Goal: Task Accomplishment & Management: Manage account settings

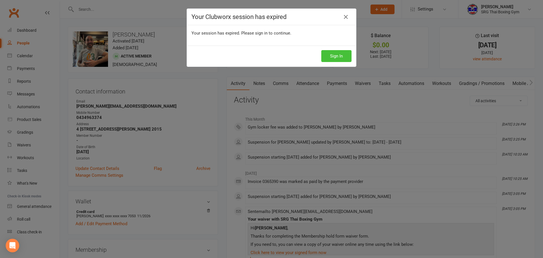
click at [334, 59] on button "Sign In" at bounding box center [336, 56] width 30 height 12
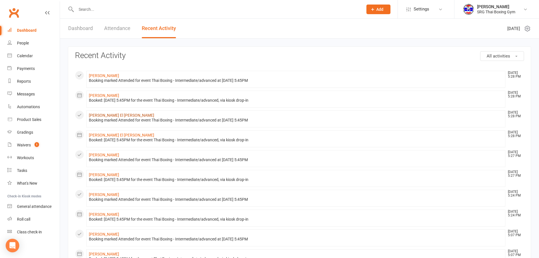
click at [106, 115] on link "[PERSON_NAME] El [PERSON_NAME]" at bounding box center [121, 115] width 65 height 5
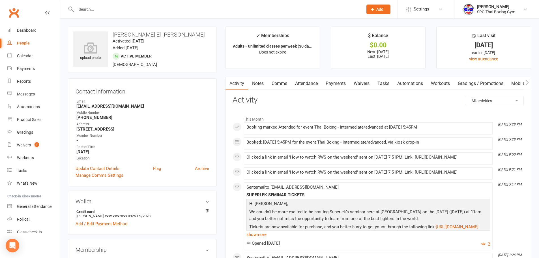
click at [344, 83] on link "Payments" at bounding box center [335, 83] width 28 height 13
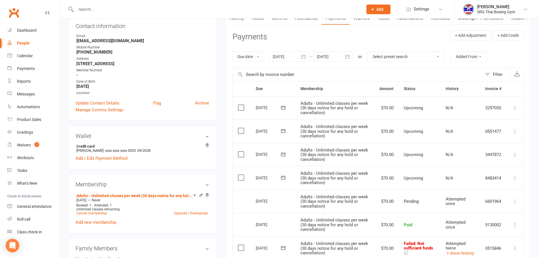
scroll to position [57, 0]
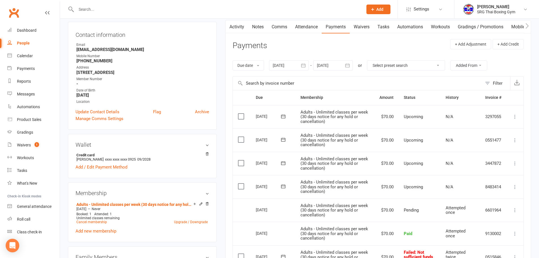
click at [293, 63] on div at bounding box center [289, 65] width 40 height 10
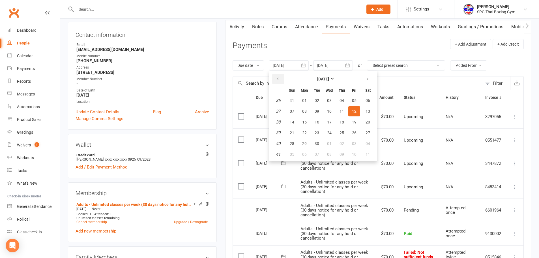
click at [277, 81] on icon "button" at bounding box center [278, 79] width 4 height 5
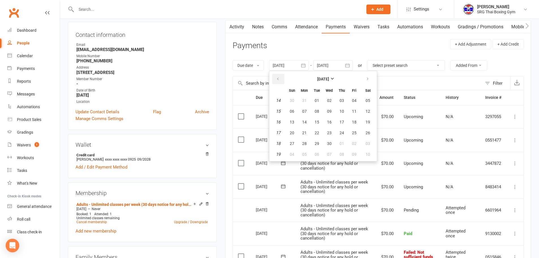
click at [277, 81] on icon "button" at bounding box center [278, 79] width 4 height 5
click at [291, 111] on span "02" at bounding box center [291, 111] width 5 height 5
type input "[DATE]"
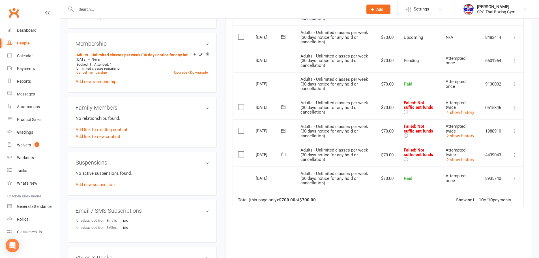
scroll to position [194, 0]
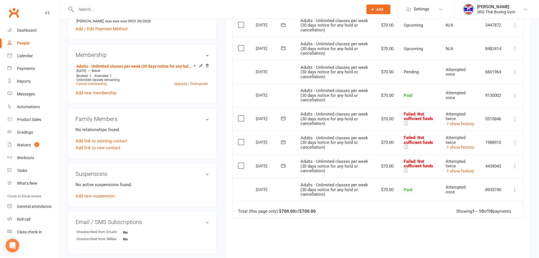
click at [511, 119] on button at bounding box center [514, 118] width 7 height 7
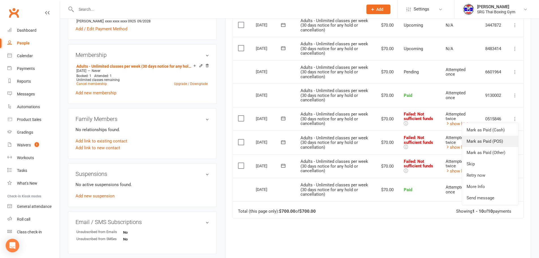
click at [492, 135] on link "Mark as Paid (POS)" at bounding box center [490, 140] width 56 height 11
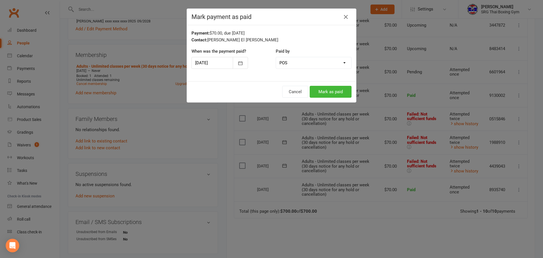
click at [485, 119] on div "Mark payment as paid Payment: $70.00, due [DATE] Contact: [PERSON_NAME] El [PER…" at bounding box center [271, 129] width 543 height 258
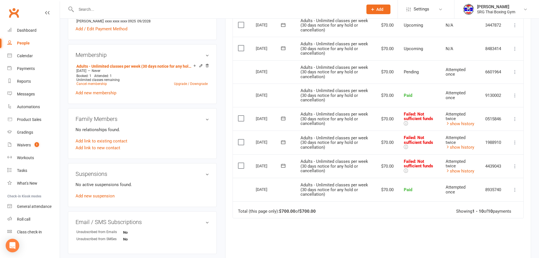
click at [510, 122] on td "Mark as Paid (Cash) Mark as Paid (POS) Mark as Paid (Other) Skip Retry now More…" at bounding box center [514, 119] width 17 height 24
click at [514, 119] on icon at bounding box center [515, 119] width 6 height 6
click at [500, 127] on link "Mark as Paid (Cash)" at bounding box center [490, 129] width 56 height 11
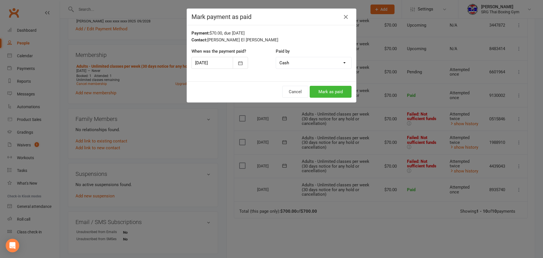
click at [320, 83] on div "Cancel Mark as paid" at bounding box center [271, 91] width 169 height 21
click at [341, 91] on button "Mark as paid" at bounding box center [331, 92] width 42 height 12
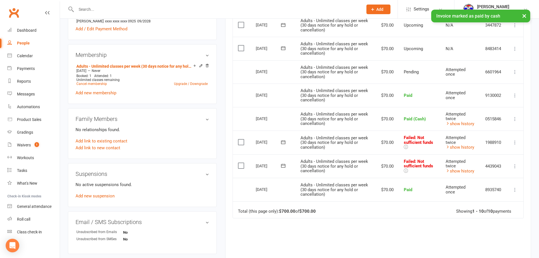
click at [514, 143] on icon at bounding box center [515, 142] width 6 height 6
click at [489, 151] on link "Mark as Paid (Cash)" at bounding box center [490, 153] width 56 height 11
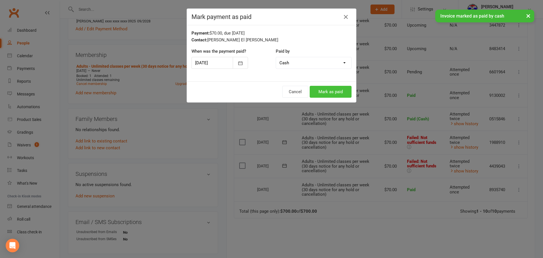
click at [333, 89] on button "Mark as paid" at bounding box center [331, 92] width 42 height 12
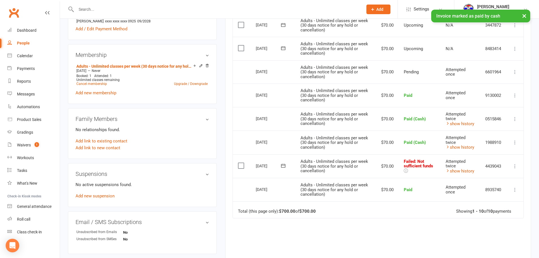
click at [517, 166] on td "Mark as Paid (Cash) Mark as Paid (POS) Mark as Paid (Other) Skip Retry now More…" at bounding box center [514, 166] width 17 height 24
click at [516, 166] on icon at bounding box center [515, 166] width 6 height 6
click at [481, 174] on link "Mark as Paid (Cash)" at bounding box center [490, 176] width 56 height 11
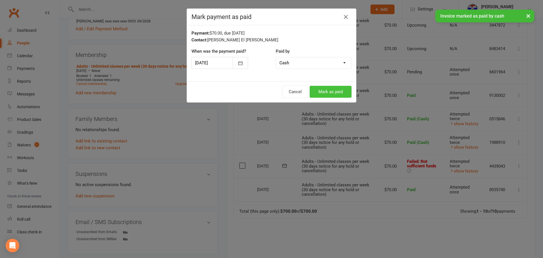
click at [340, 91] on button "Mark as paid" at bounding box center [331, 92] width 42 height 12
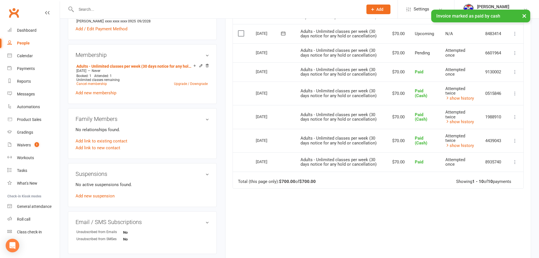
click at [520, 17] on button "×" at bounding box center [524, 16] width 10 height 12
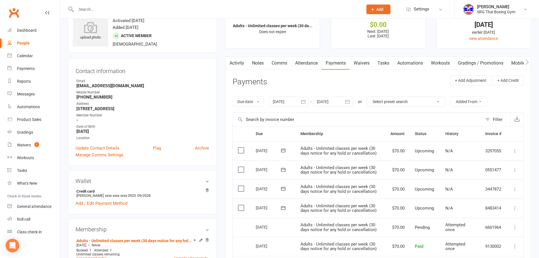
scroll to position [0, 0]
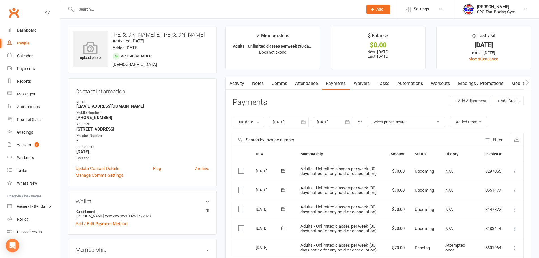
click at [102, 50] on icon at bounding box center [90, 48] width 39 height 12
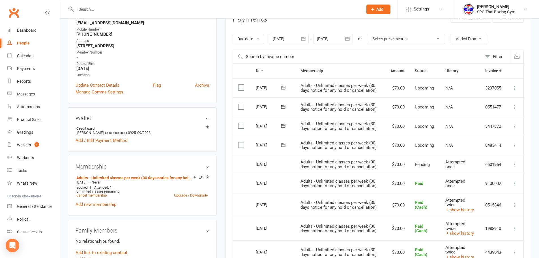
scroll to position [85, 0]
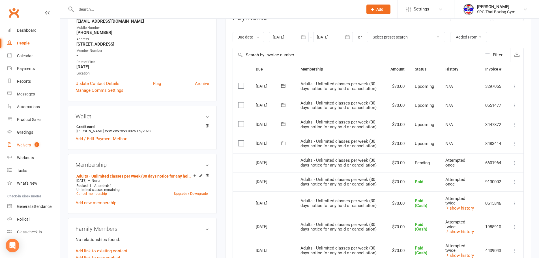
click at [36, 142] on span "1" at bounding box center [36, 144] width 5 height 5
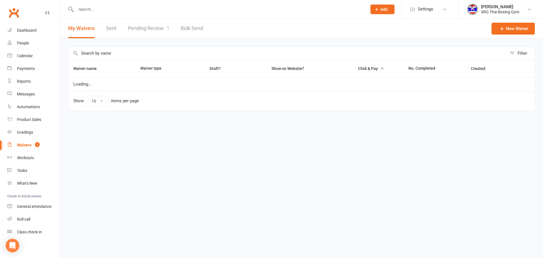
click at [168, 27] on span "1" at bounding box center [168, 28] width 3 height 6
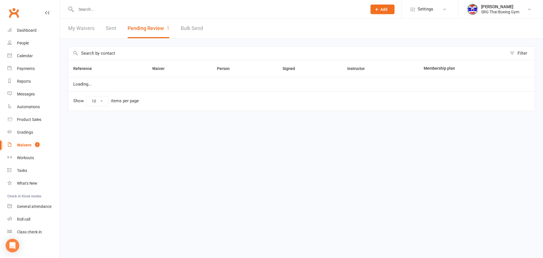
select select "100"
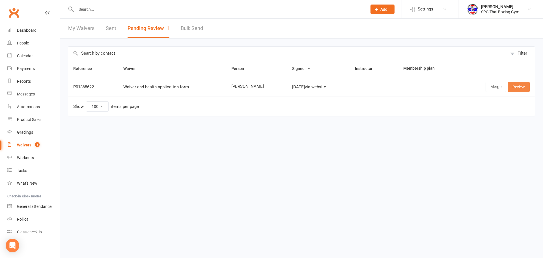
click at [519, 94] on table "Reference Waiver Person Signed Instructor Membership plan P01368622 Waiver and …" at bounding box center [301, 88] width 467 height 57
click at [521, 90] on link "Review" at bounding box center [518, 87] width 22 height 10
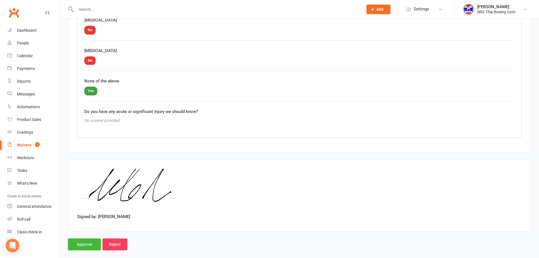
scroll to position [676, 0]
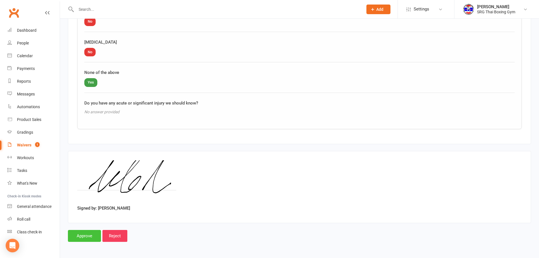
click at [91, 236] on input "Approve" at bounding box center [84, 236] width 33 height 12
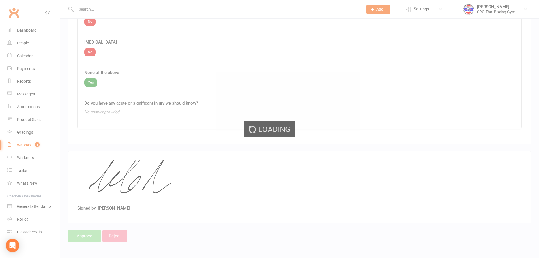
select select "100"
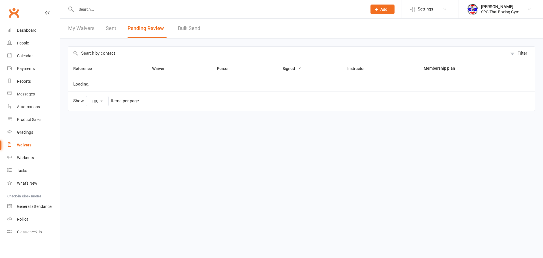
select select "100"
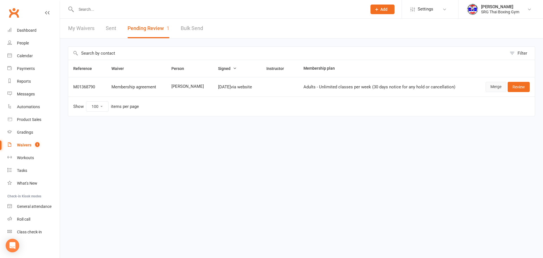
click at [500, 86] on link "Merge" at bounding box center [495, 87] width 21 height 10
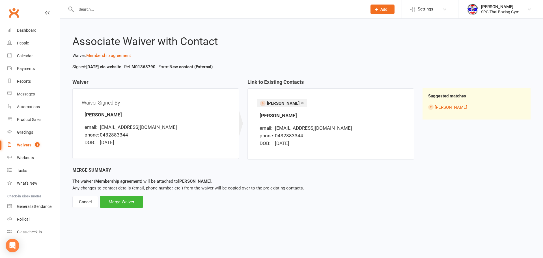
click at [133, 214] on div "Associate Waiver with Contact Waiver: Membership agreement Signed: Oct 13, 2025…" at bounding box center [301, 118] width 483 height 198
click at [136, 203] on div "Merge Waiver" at bounding box center [121, 202] width 43 height 12
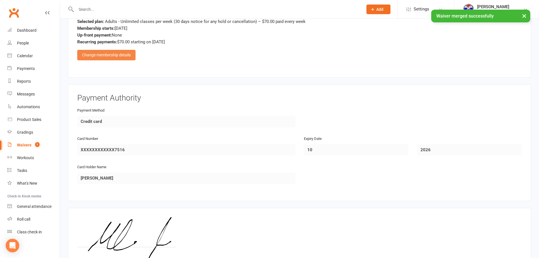
click at [120, 59] on div "Change membership details" at bounding box center [106, 55] width 58 height 10
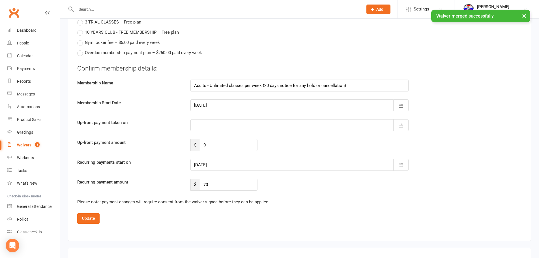
scroll to position [622, 0]
click at [205, 102] on div at bounding box center [299, 105] width 218 height 12
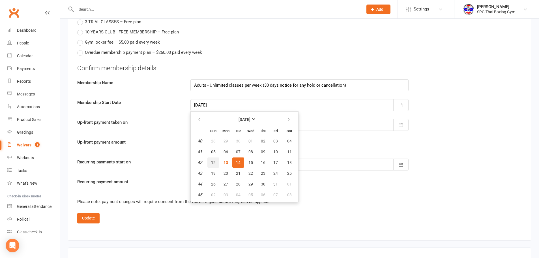
click at [215, 164] on span "12" at bounding box center [213, 162] width 5 height 5
type input "12 Oct 2025"
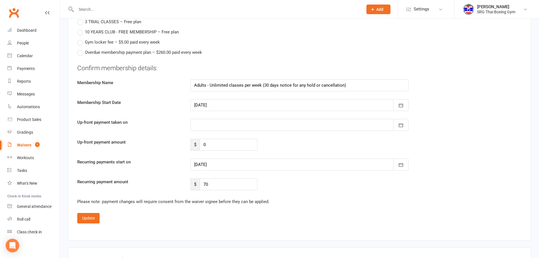
click at [214, 166] on div at bounding box center [299, 164] width 218 height 12
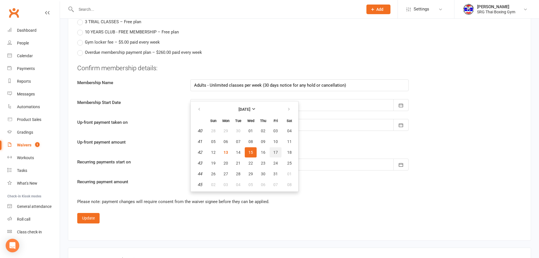
click at [277, 148] on button "17" at bounding box center [275, 152] width 12 height 10
type input "[DATE]"
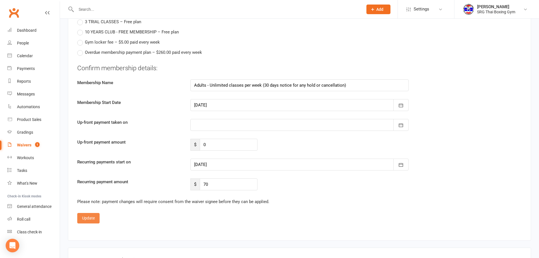
click at [88, 217] on button "Update" at bounding box center [88, 218] width 22 height 10
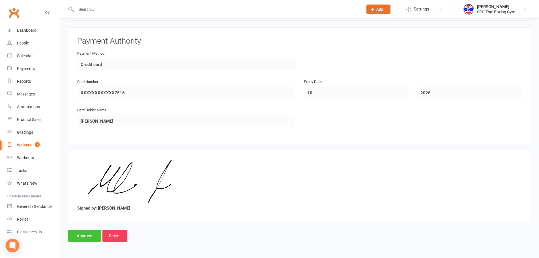
click at [95, 235] on input "Approve" at bounding box center [84, 236] width 33 height 12
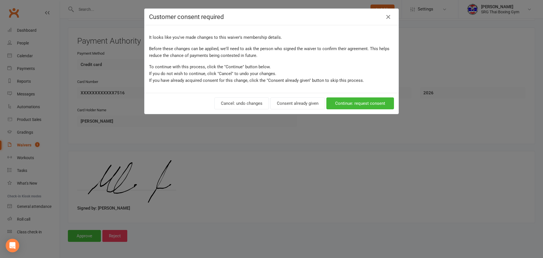
click at [303, 112] on div "Cancel: undo changes Consent already given Continue: request consent" at bounding box center [271, 103] width 254 height 21
click at [303, 108] on button "Consent already given" at bounding box center [297, 103] width 55 height 12
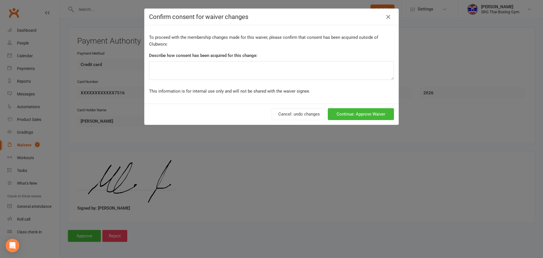
click at [311, 82] on div "To proceed with the membership changes made for this waiver, please confirm tha…" at bounding box center [271, 64] width 254 height 78
click at [311, 66] on textarea at bounding box center [271, 70] width 245 height 19
type textarea "-"
click at [364, 120] on button "Continue: Approve Waiver" at bounding box center [361, 114] width 66 height 12
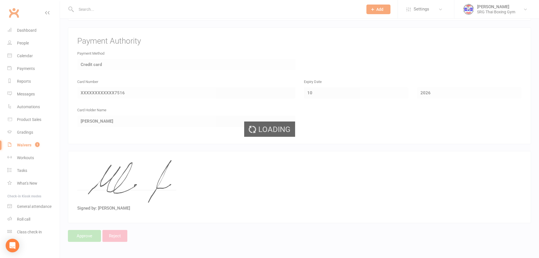
select select "100"
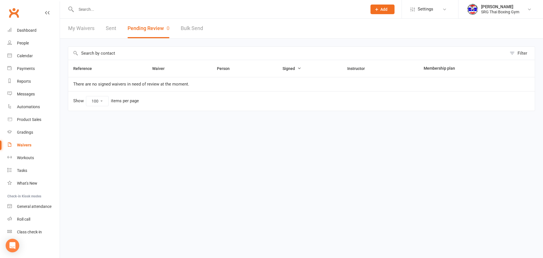
click at [85, 11] on input "text" at bounding box center [218, 9] width 289 height 8
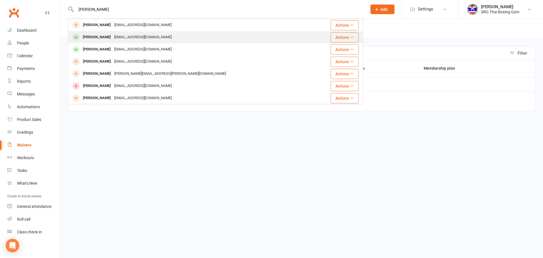
type input "leon"
click at [93, 40] on div "[PERSON_NAME]" at bounding box center [96, 37] width 31 height 8
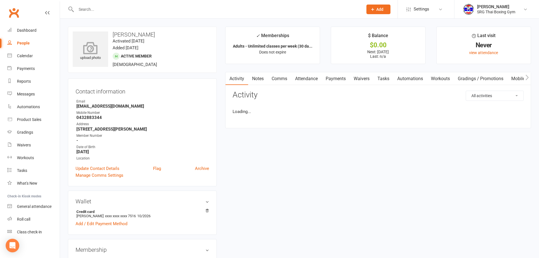
click at [89, 34] on div "upload photo" at bounding box center [90, 48] width 35 height 35
